Goal: Task Accomplishment & Management: Manage account settings

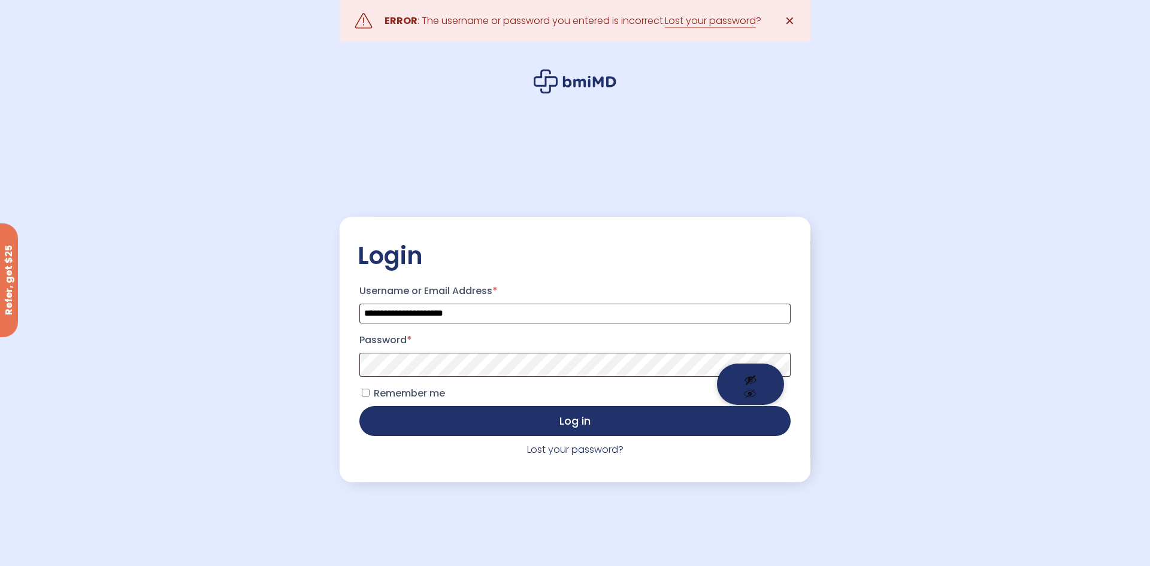
click at [752, 376] on button "Show password" at bounding box center [750, 384] width 67 height 41
click at [716, 431] on button "Log in" at bounding box center [574, 420] width 431 height 30
click at [585, 81] on icon at bounding box center [589, 81] width 53 height 11
